Goal: Task Accomplishment & Management: Manage account settings

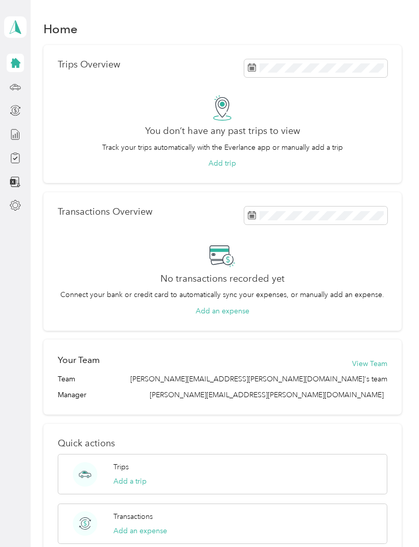
click at [15, 26] on polygon at bounding box center [18, 26] width 6 height 13
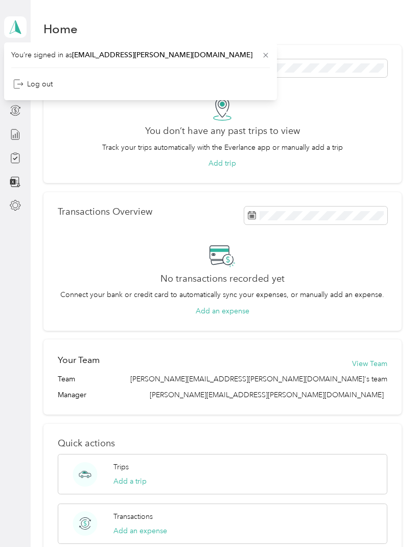
click at [87, 164] on div "You don’t have any past trips to view Track your trips automatically with the E…" at bounding box center [223, 132] width 330 height 74
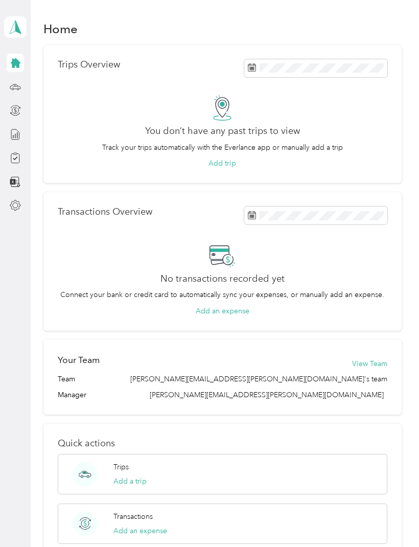
click at [223, 165] on button "Add trip" at bounding box center [223, 163] width 28 height 11
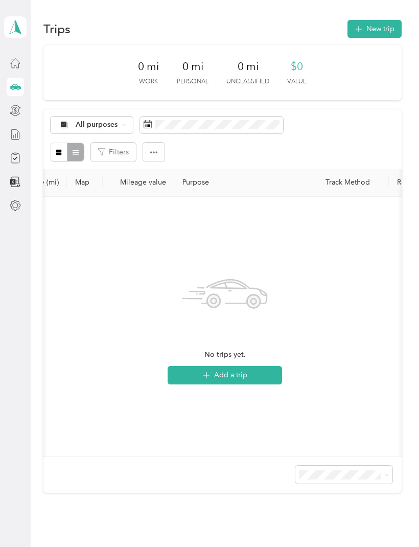
scroll to position [0, 373]
click at [17, 25] on polygon at bounding box center [18, 26] width 6 height 13
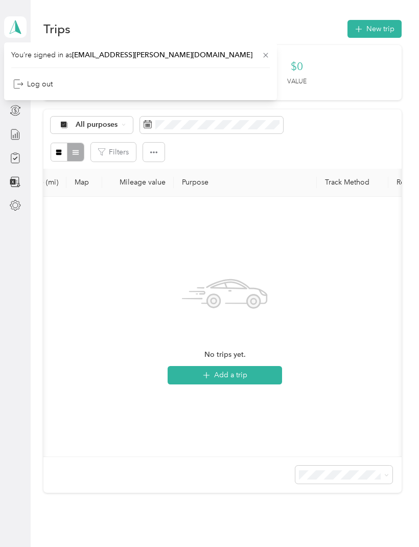
click at [142, 56] on span "[EMAIL_ADDRESS][PERSON_NAME][DOMAIN_NAME]" at bounding box center [162, 55] width 180 height 9
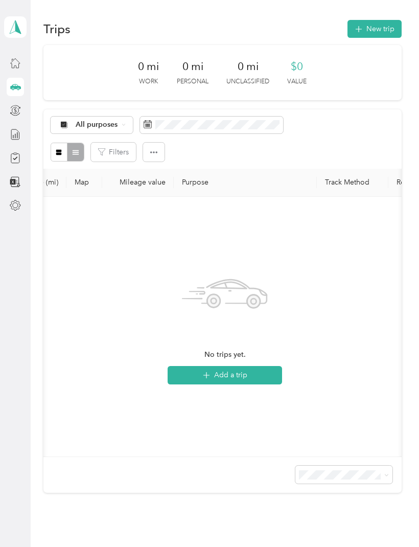
click at [66, 148] on button "button" at bounding box center [59, 152] width 17 height 19
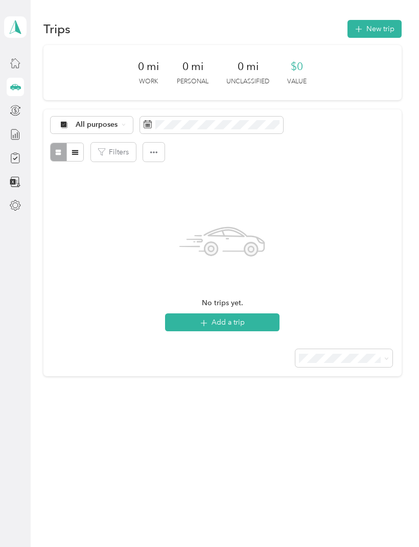
click at [77, 156] on icon "button" at bounding box center [75, 152] width 7 height 7
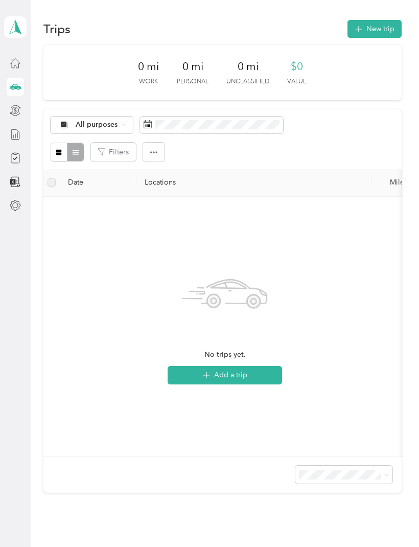
click at [154, 148] on span "button" at bounding box center [153, 152] width 7 height 9
click at [113, 231] on div "No trips yet. Add a trip" at bounding box center [225, 326] width 347 height 243
click at [47, 206] on div "Settings" at bounding box center [45, 205] width 40 height 25
click at [7, 202] on div at bounding box center [15, 205] width 17 height 18
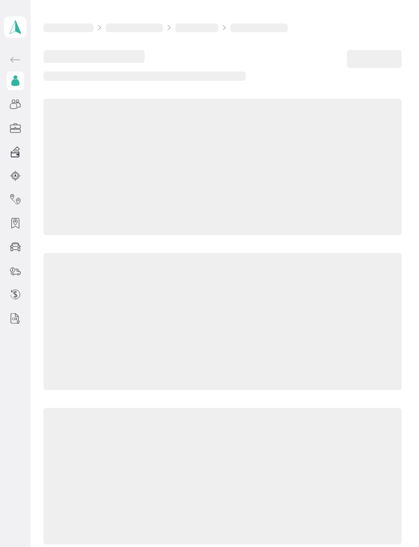
click at [7, 202] on div at bounding box center [15, 199] width 17 height 18
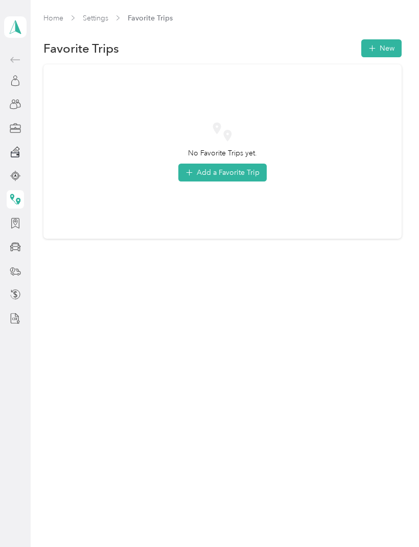
click at [19, 31] on polygon at bounding box center [18, 26] width 6 height 13
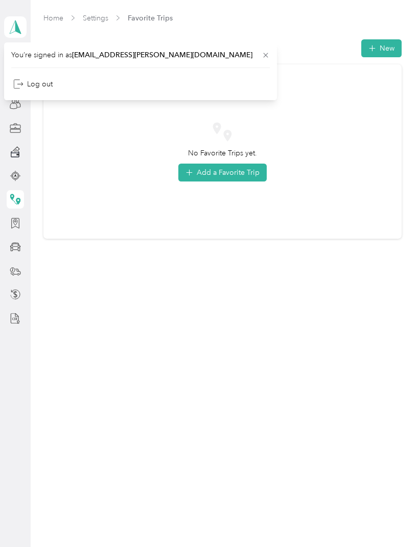
click at [114, 52] on span "[EMAIL_ADDRESS][PERSON_NAME][DOMAIN_NAME]" at bounding box center [162, 55] width 180 height 9
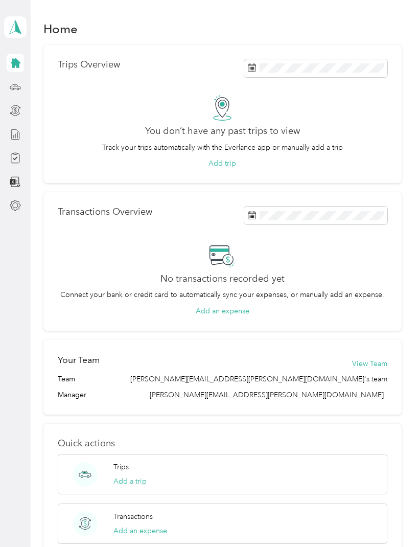
click at [14, 67] on icon at bounding box center [16, 63] width 10 height 10
click at [19, 66] on icon at bounding box center [15, 62] width 11 height 11
click at [19, 66] on icon at bounding box center [16, 63] width 10 height 10
